Goal: Find contact information: Find contact information

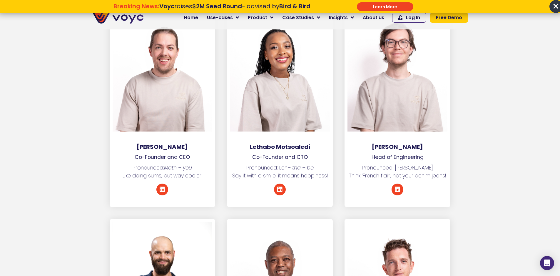
scroll to position [911, 0]
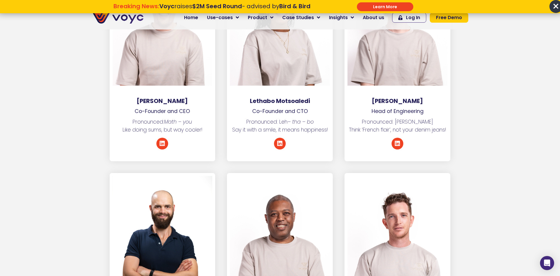
click at [280, 58] on div at bounding box center [280, 22] width 100 height 126
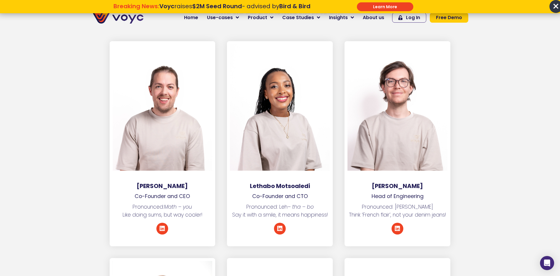
scroll to position [823, 0]
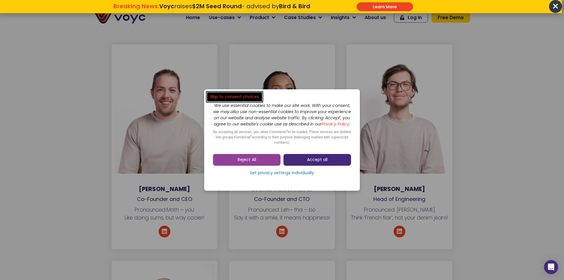
click at [310, 163] on span "Accept all" at bounding box center [317, 160] width 21 height 6
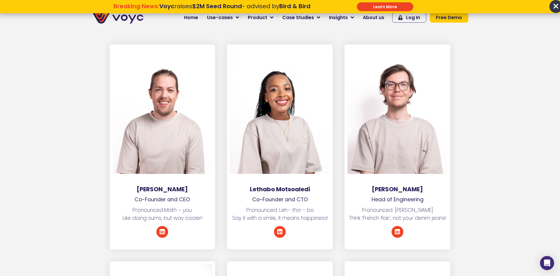
click at [291, 130] on div at bounding box center [280, 110] width 100 height 126
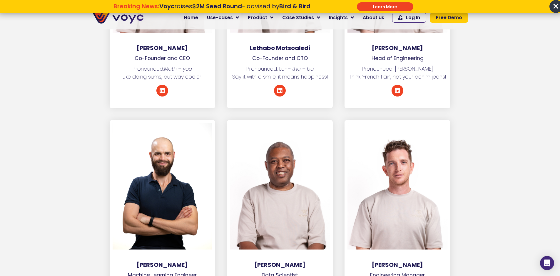
scroll to position [1087, 0]
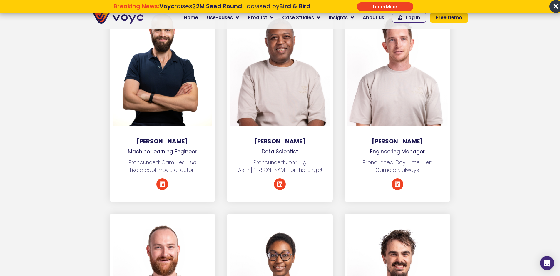
click at [282, 80] on div at bounding box center [280, 62] width 100 height 126
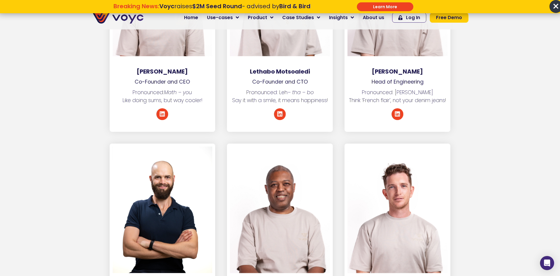
click at [165, 111] on icon at bounding box center [162, 114] width 6 height 6
click at [284, 78] on p "Co-Founder and CTO" at bounding box center [280, 82] width 106 height 8
click at [277, 111] on icon at bounding box center [280, 114] width 6 height 6
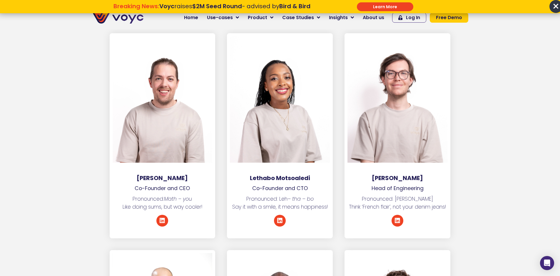
scroll to position [823, 0]
